Goal: Task Accomplishment & Management: Manage account settings

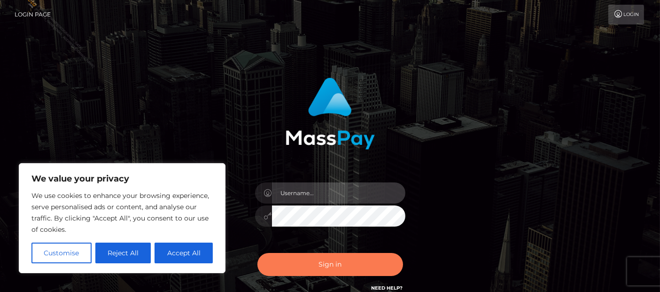
type input "[PERSON_NAME].Ace"
click at [315, 268] on button "Sign in" at bounding box center [331, 264] width 146 height 23
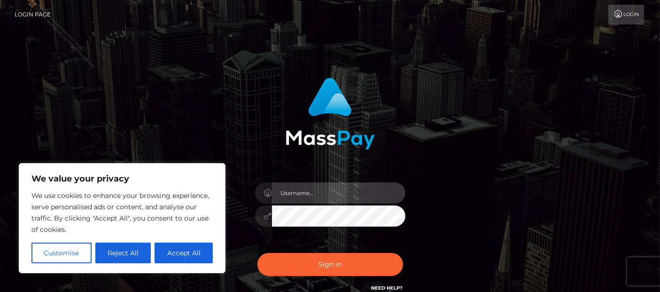
type input "[PERSON_NAME].Ace"
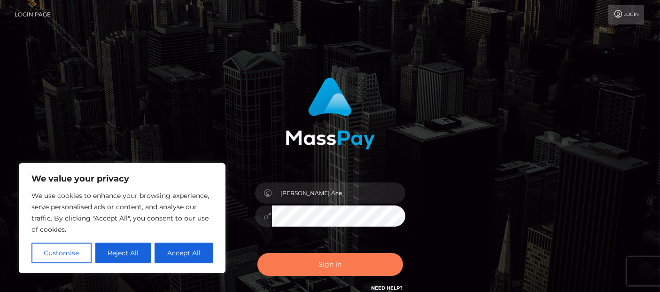
click at [315, 268] on button "Sign in" at bounding box center [331, 264] width 146 height 23
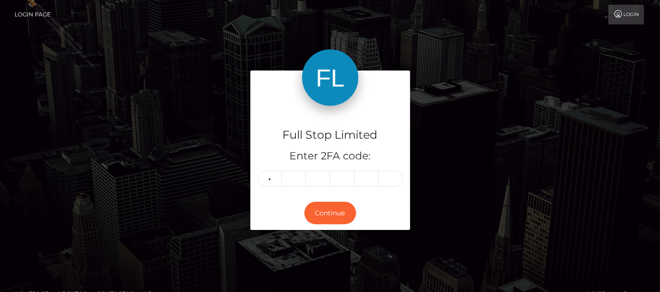
type input "9"
type input "7"
type input "1"
type input "5"
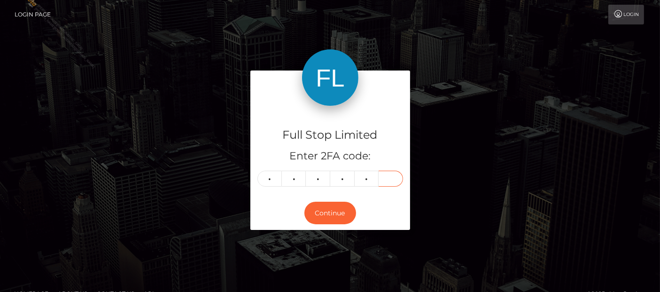
type input "1"
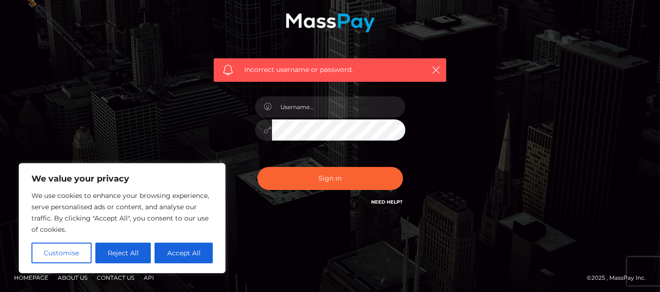
scroll to position [119, 0]
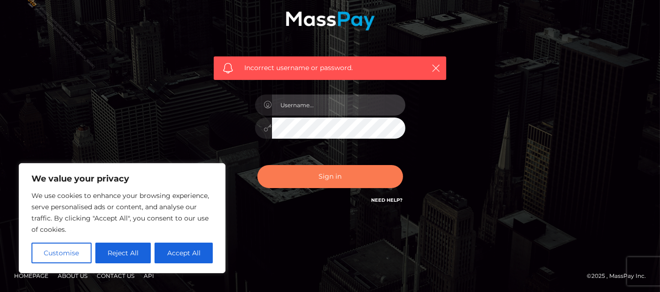
type input "[PERSON_NAME].Ace"
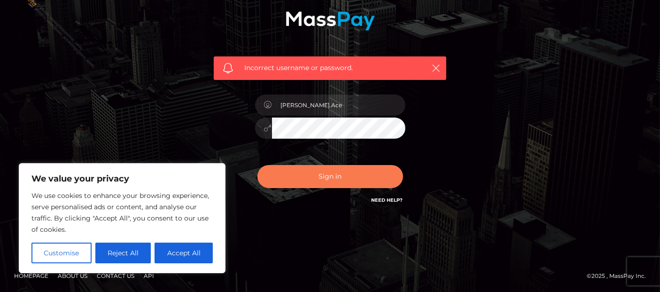
click at [340, 174] on button "Sign in" at bounding box center [331, 176] width 146 height 23
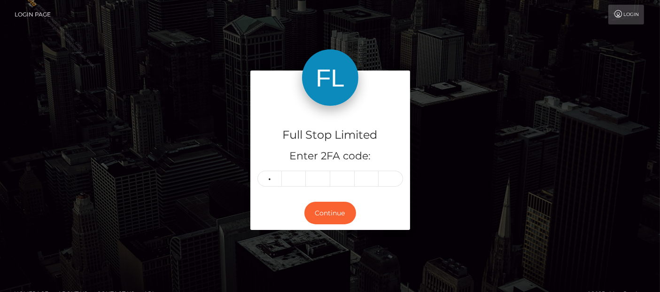
type input "9"
type input "7"
type input "1"
type input "5"
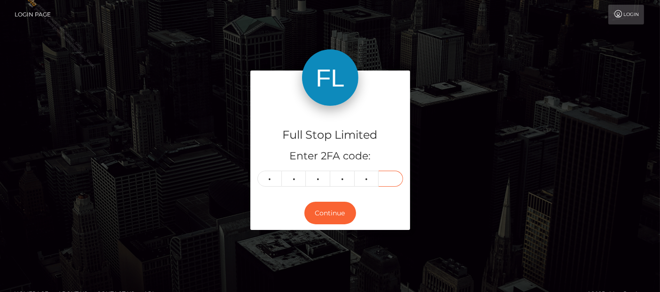
type input "4"
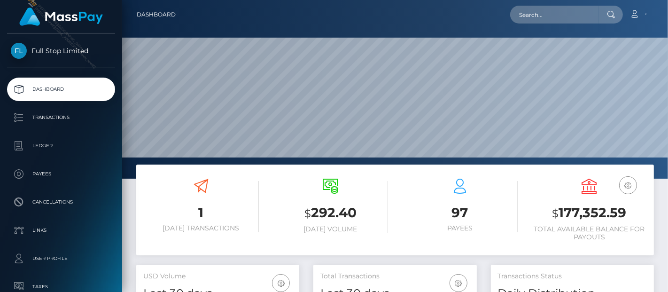
scroll to position [166, 163]
click at [584, 211] on h3 "$ 177,352.59" at bounding box center [590, 213] width 116 height 19
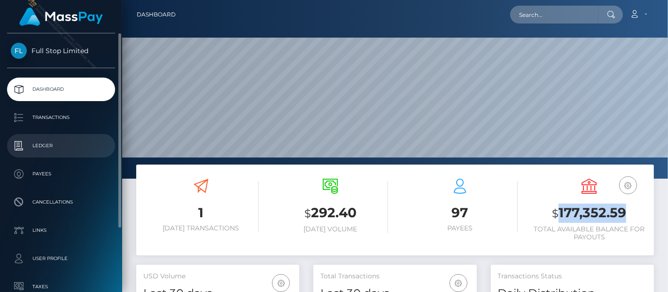
copy h3 "177,352.59"
